Goal: Navigation & Orientation: Go to known website

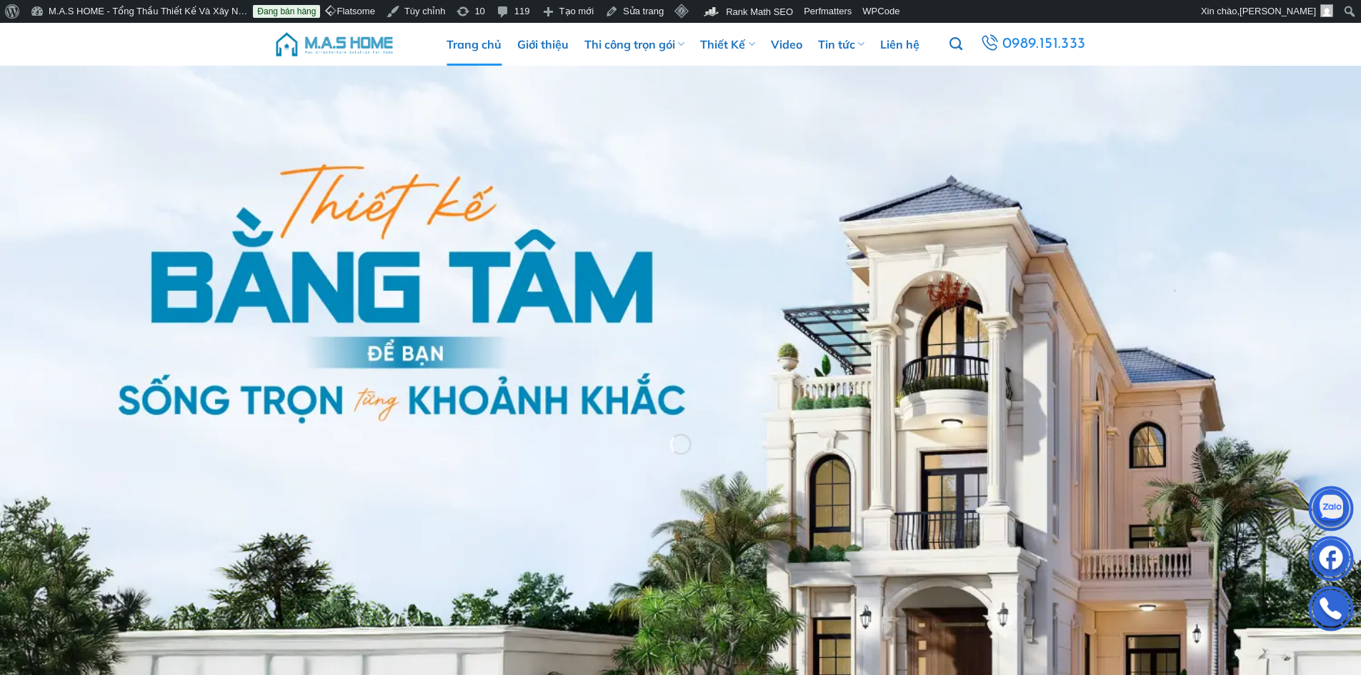
click at [358, 41] on img at bounding box center [334, 44] width 121 height 43
click at [362, 35] on img at bounding box center [334, 44] width 121 height 43
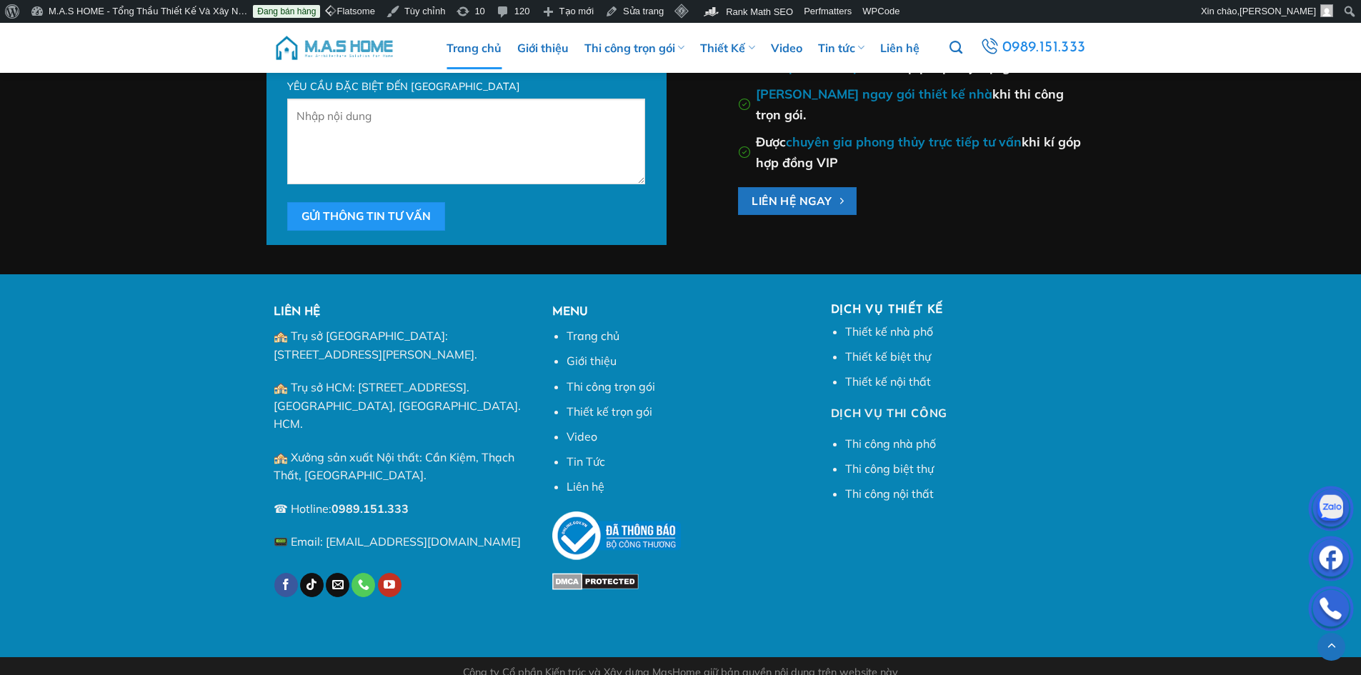
scroll to position [6228, 0]
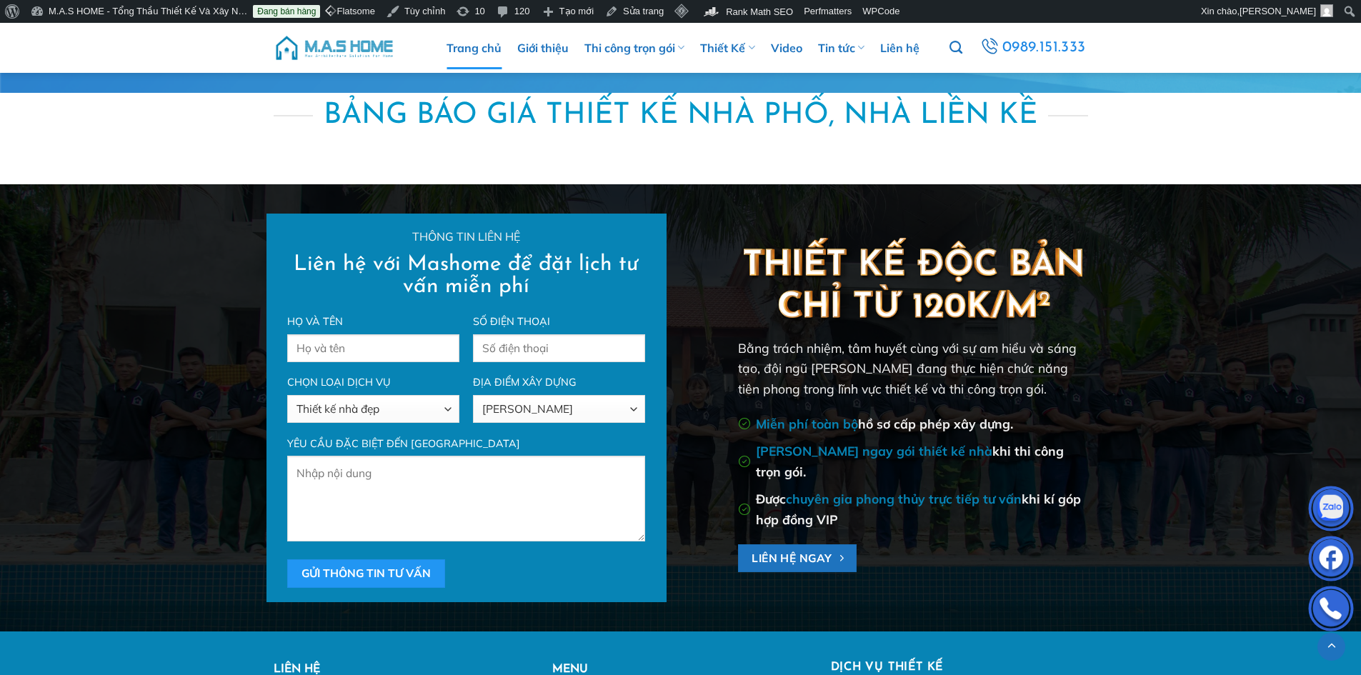
click at [368, 51] on img at bounding box center [334, 47] width 121 height 43
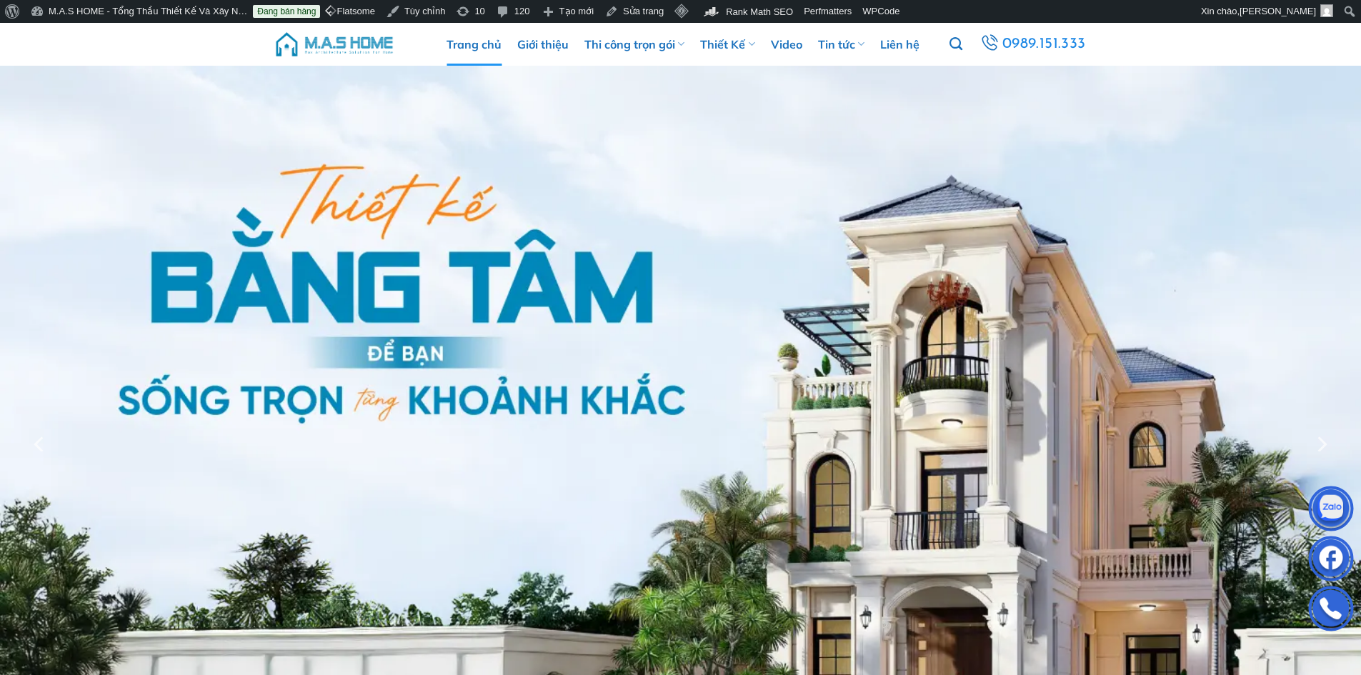
click at [362, 51] on img at bounding box center [334, 44] width 121 height 43
click at [376, 46] on img at bounding box center [334, 44] width 121 height 43
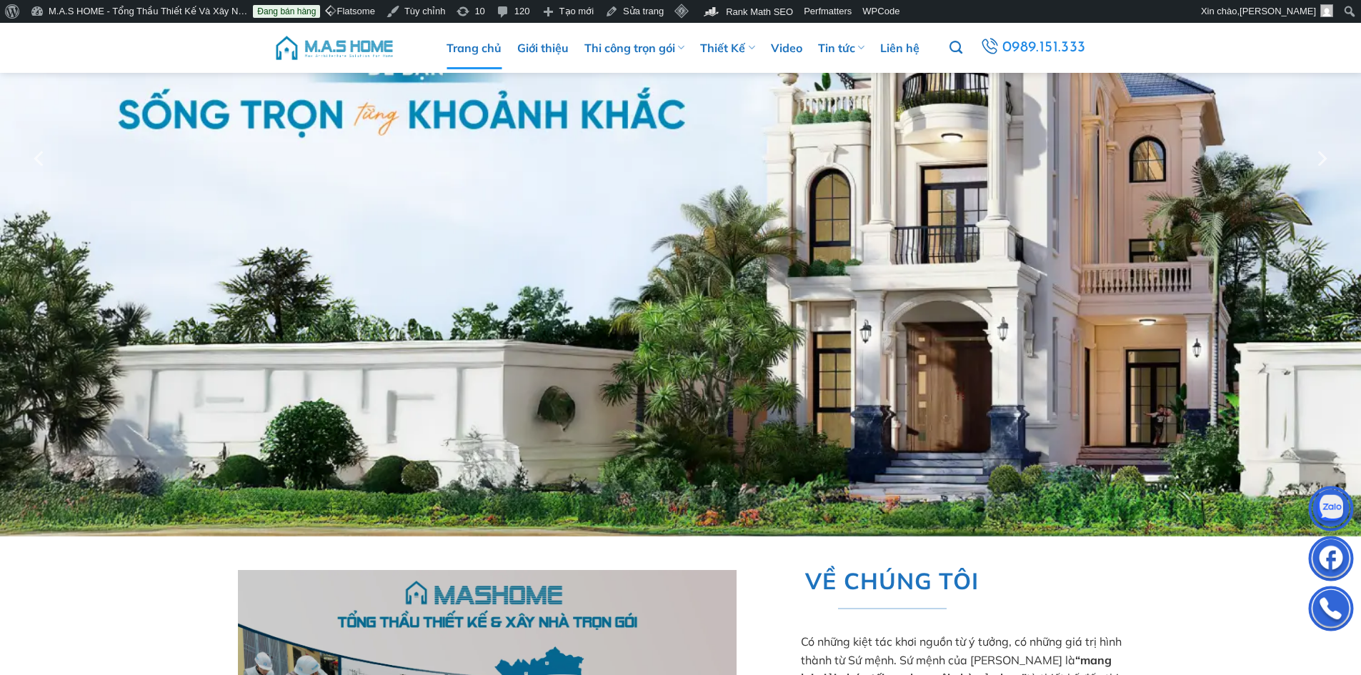
scroll to position [357, 0]
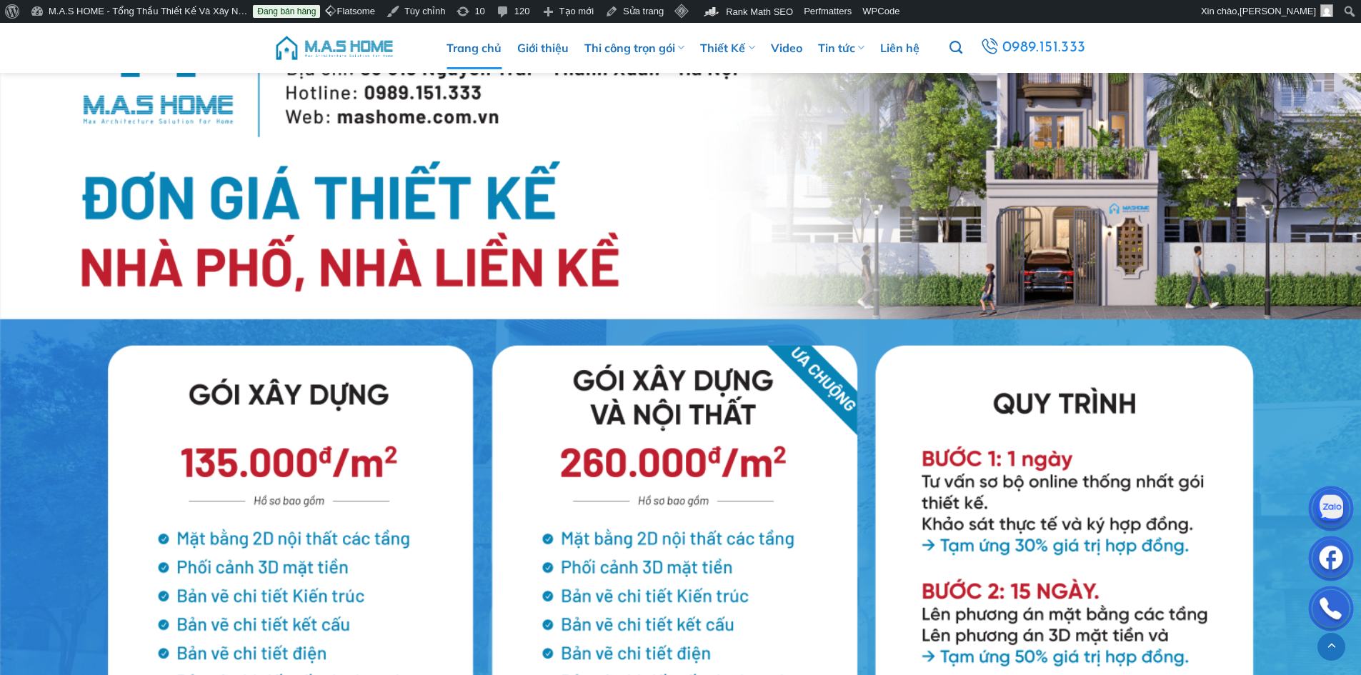
scroll to position [5002, 0]
